Goal: Information Seeking & Learning: Learn about a topic

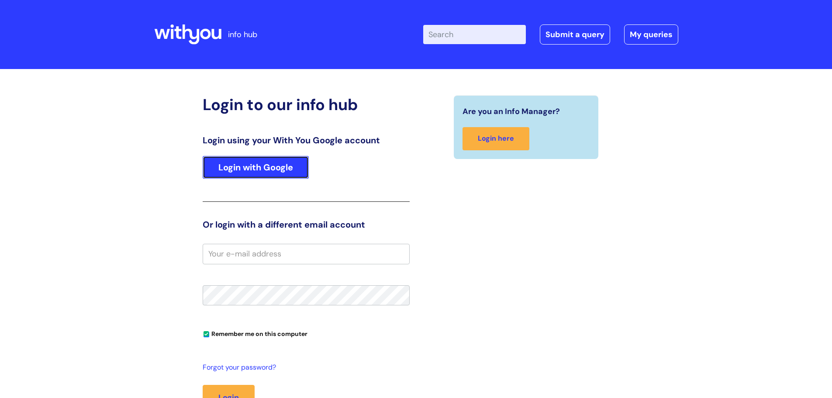
click at [259, 165] on link "Login with Google" at bounding box center [256, 167] width 106 height 23
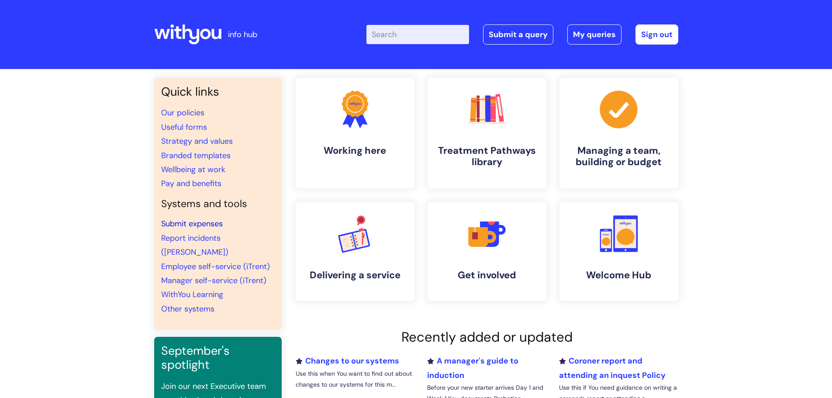
click at [189, 224] on link "Submit expenses" at bounding box center [192, 223] width 62 height 10
click at [185, 129] on link "Useful forms" at bounding box center [184, 127] width 46 height 10
click at [394, 32] on input "Enter your search term here..." at bounding box center [417, 34] width 103 height 19
type input "mileage"
click button "Search" at bounding box center [0, 0] width 0 height 0
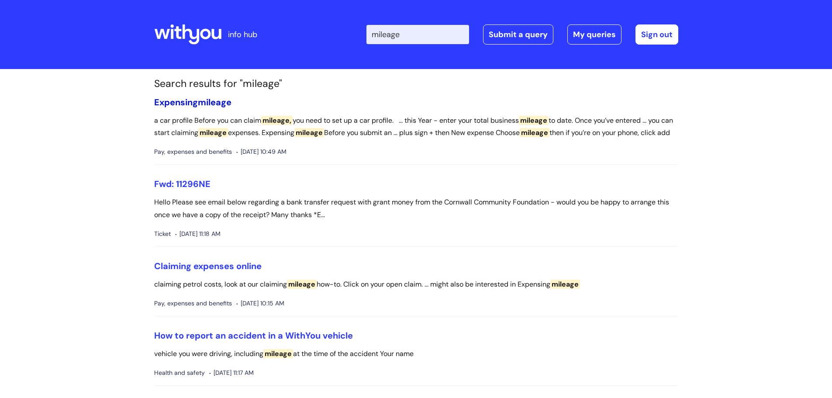
click at [190, 107] on link "Expensing mileage" at bounding box center [192, 101] width 77 height 11
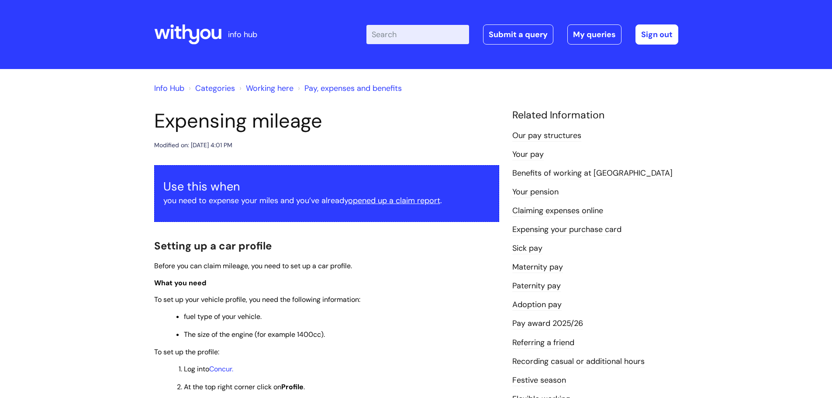
click at [261, 86] on link "Working here" at bounding box center [270, 88] width 48 height 10
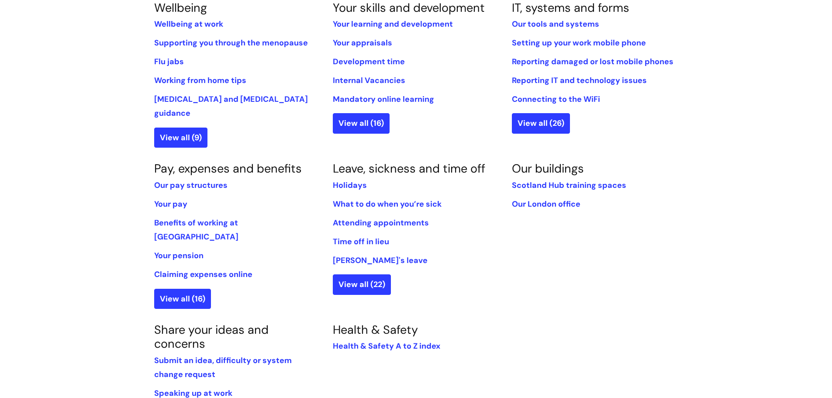
scroll to position [437, 0]
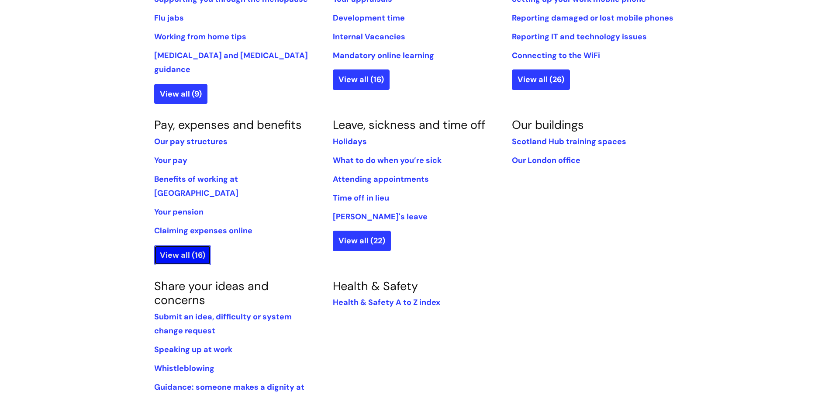
click at [175, 245] on link "View all (16)" at bounding box center [182, 255] width 57 height 20
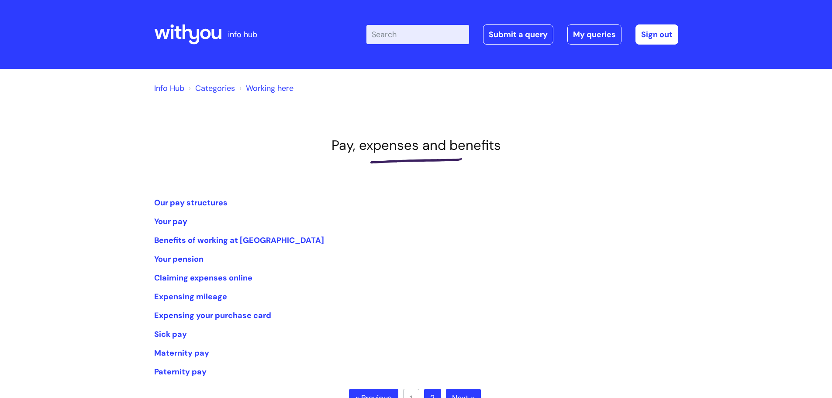
click at [429, 37] on input "Enter your search term here..." at bounding box center [417, 34] width 103 height 19
type input "car"
click button "Search" at bounding box center [0, 0] width 0 height 0
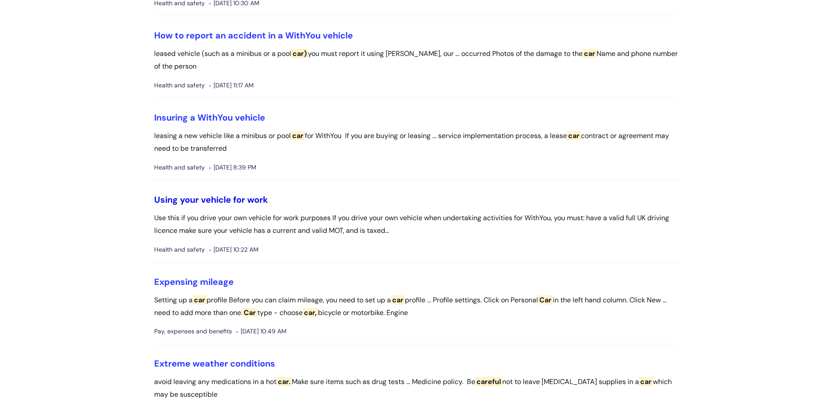
scroll to position [218, 0]
click at [235, 193] on link "Using your vehicle for work" at bounding box center [211, 198] width 114 height 11
